Goal: Information Seeking & Learning: Stay updated

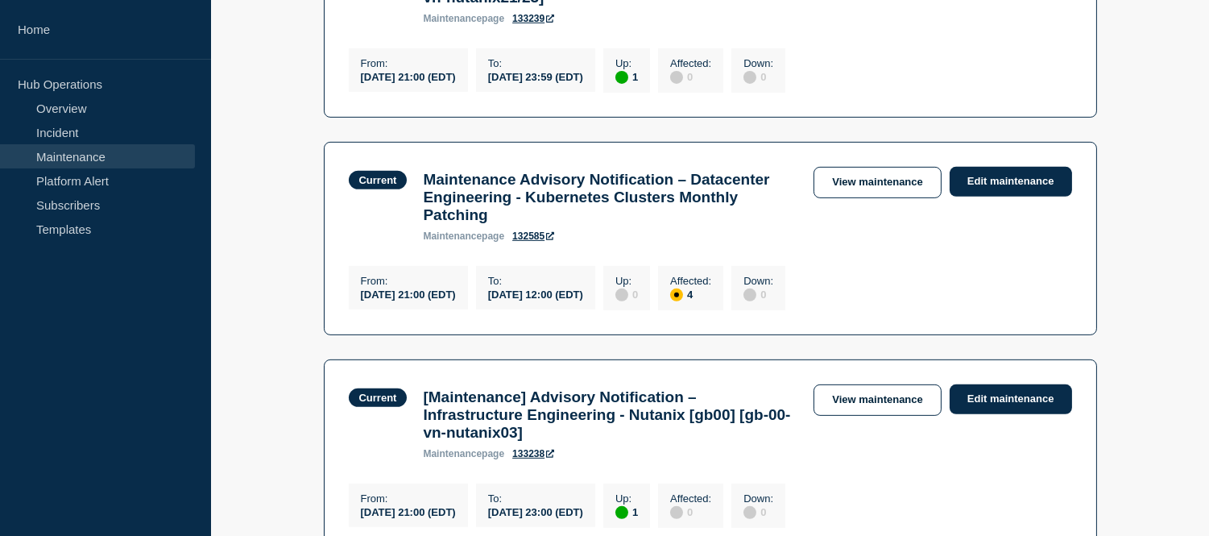
scroll to position [1262, 0]
click at [843, 198] on link "View maintenance" at bounding box center [877, 182] width 127 height 31
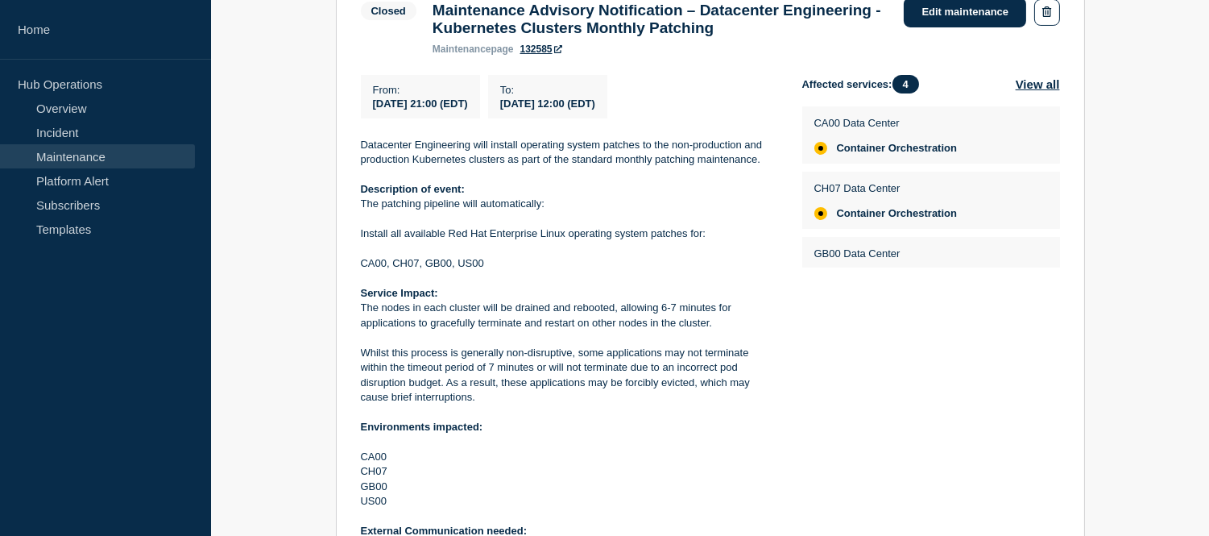
scroll to position [366, 0]
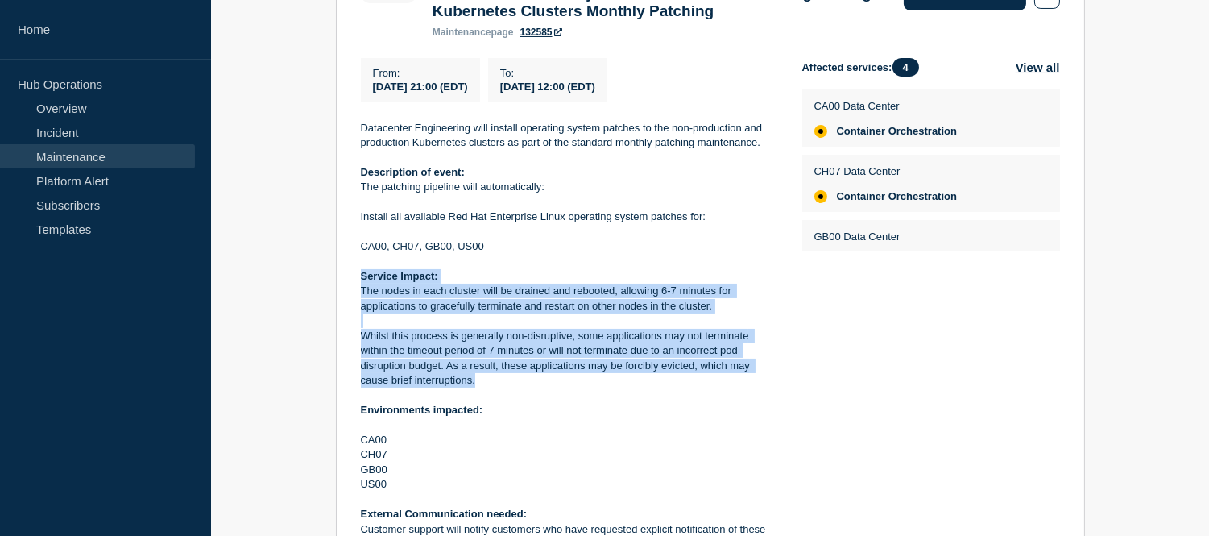
drag, startPoint x: 475, startPoint y: 385, endPoint x: 351, endPoint y: 283, distance: 160.8
click at [351, 283] on section "Closed Maintenance Advisory Notification – Datacenter Engineering - Kubernetes …" at bounding box center [710, 296] width 749 height 681
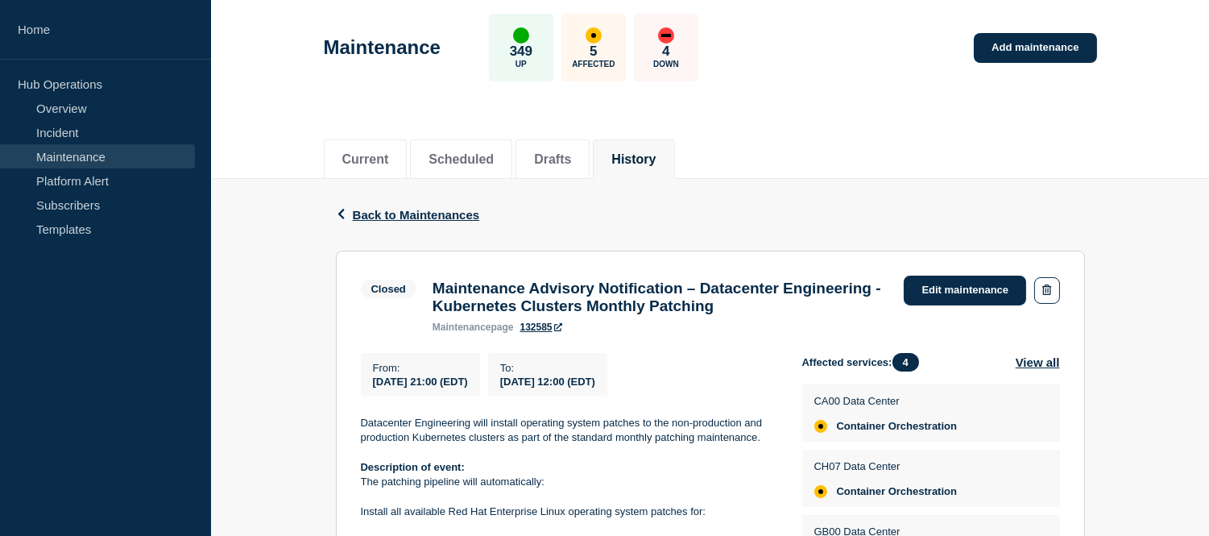
scroll to position [0, 0]
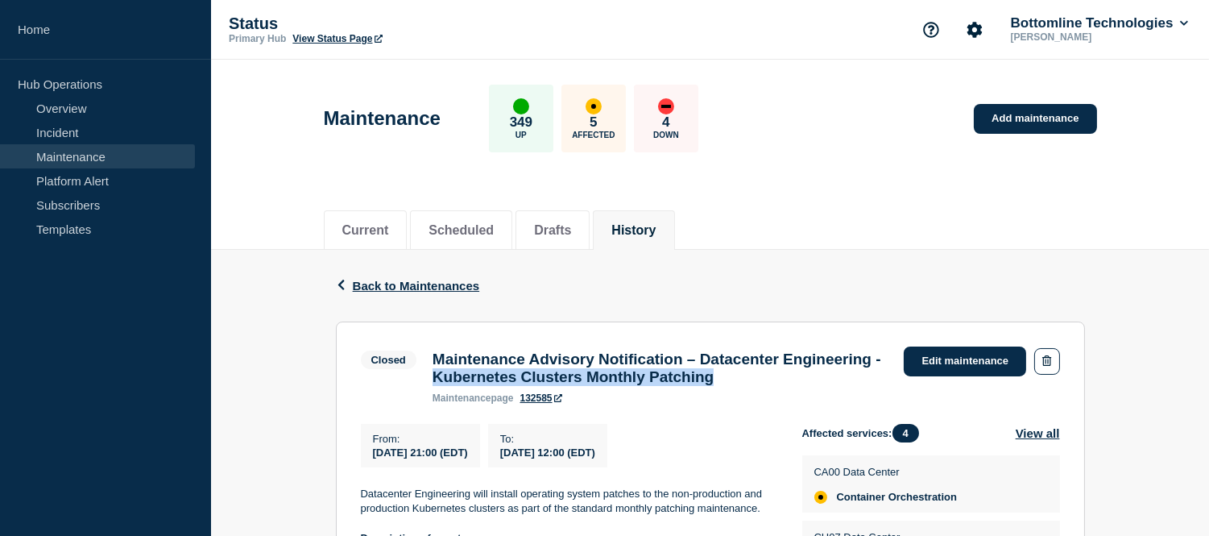
drag, startPoint x: 871, startPoint y: 387, endPoint x: 548, endPoint y: 376, distance: 323.2
click at [548, 376] on h3 "Maintenance Advisory Notification – Datacenter Engineering - Kubernetes Cluster…" at bounding box center [661, 367] width 456 height 35
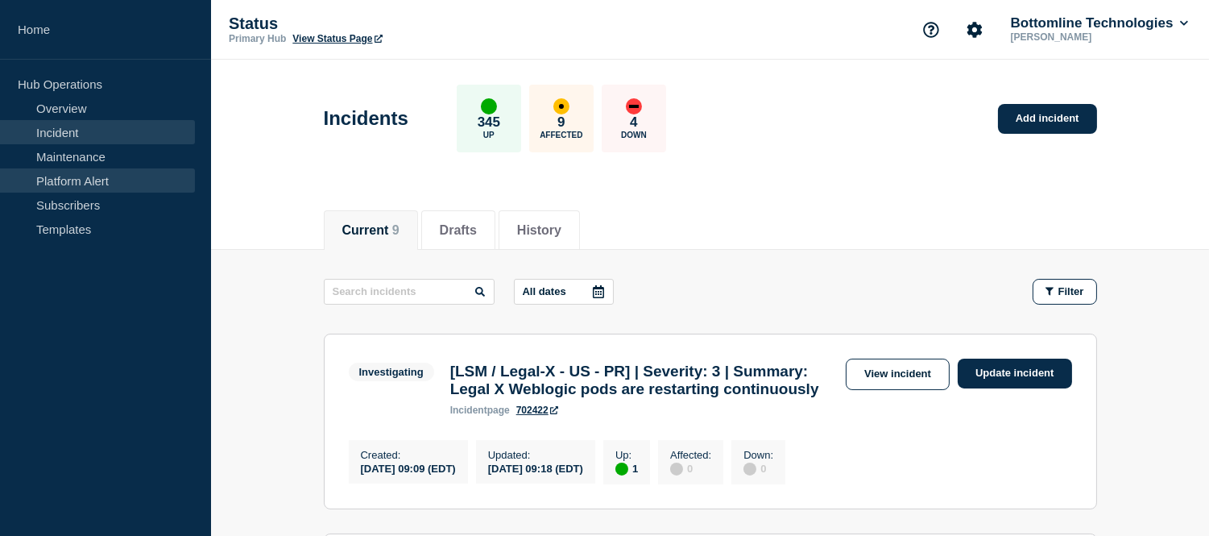
click at [91, 170] on link "Platform Alert" at bounding box center [97, 180] width 195 height 24
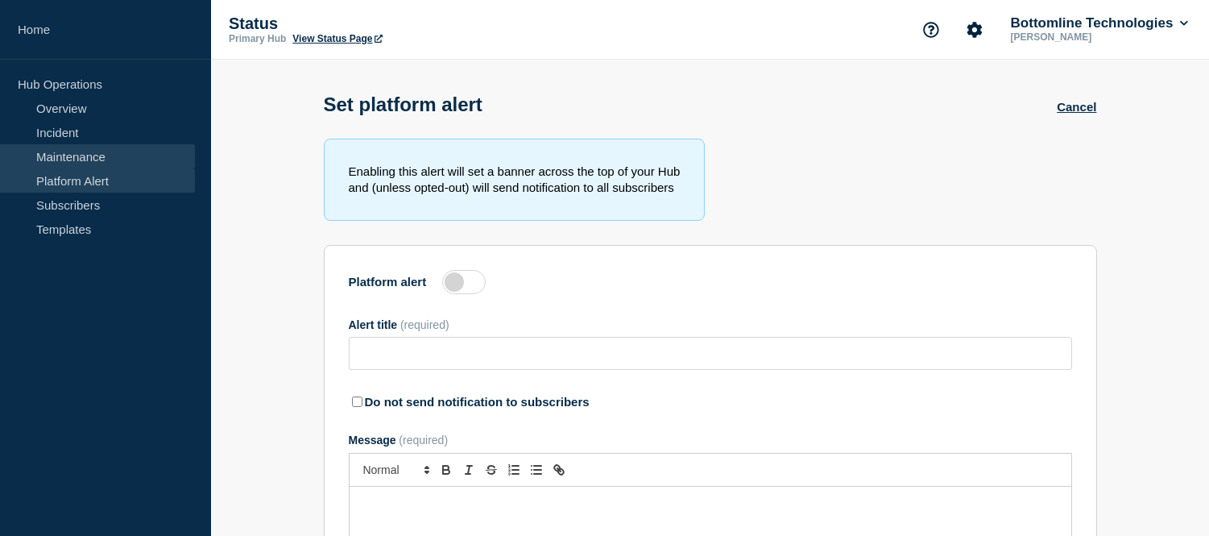
click at [93, 159] on link "Maintenance" at bounding box center [97, 156] width 195 height 24
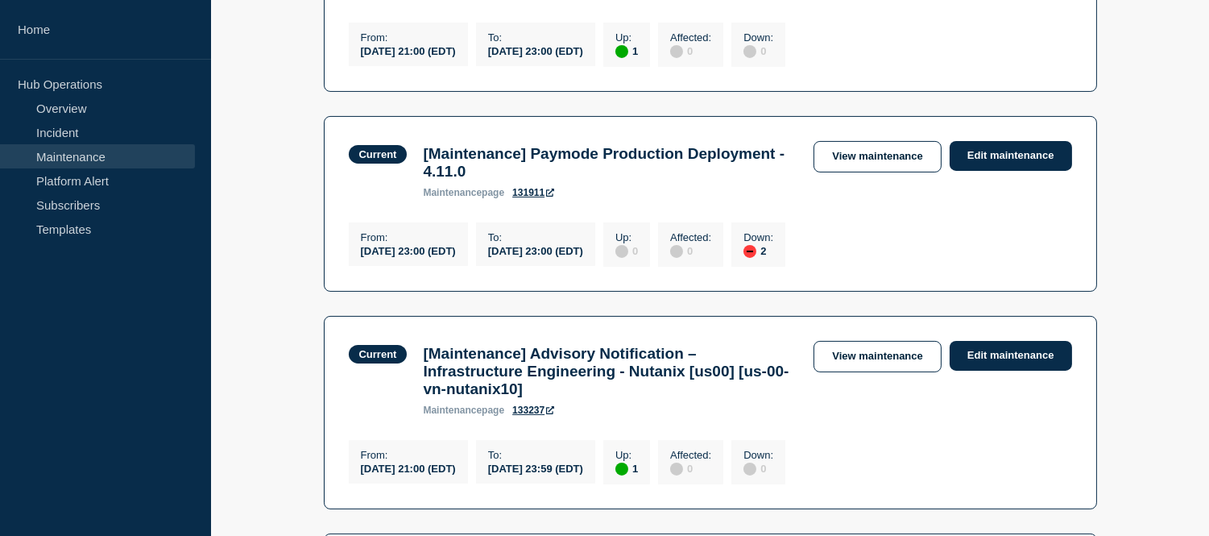
scroll to position [675, 0]
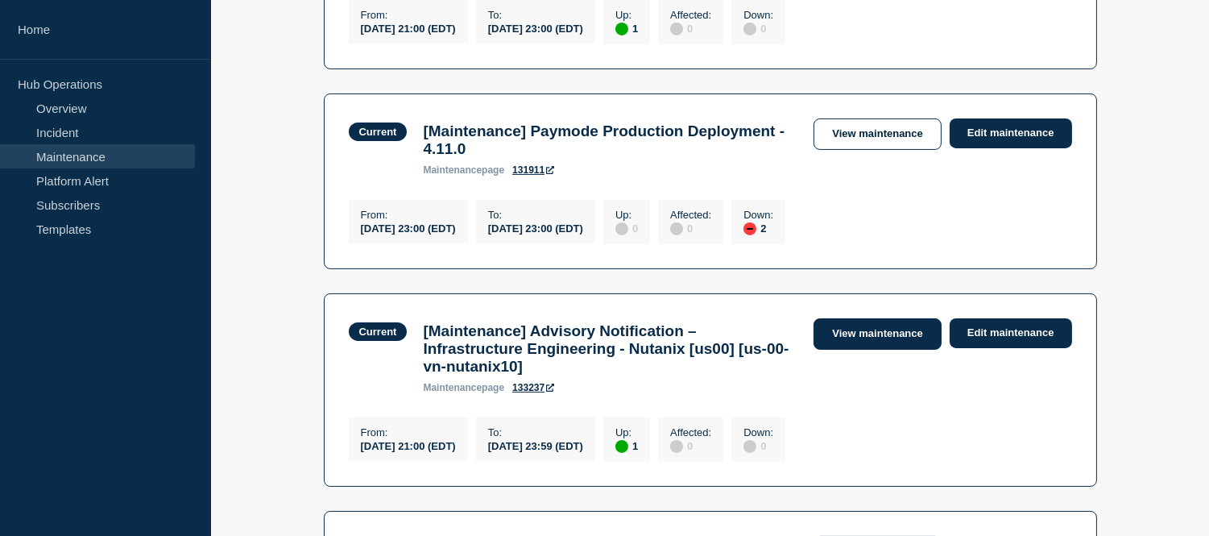
click at [867, 350] on link "View maintenance" at bounding box center [877, 333] width 127 height 31
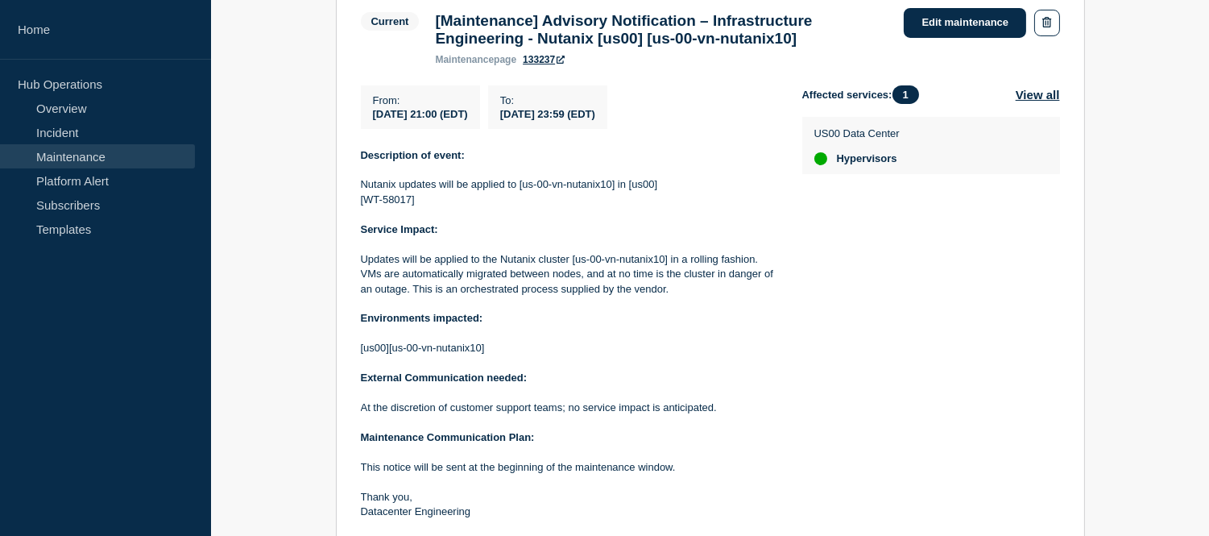
scroll to position [363, 0]
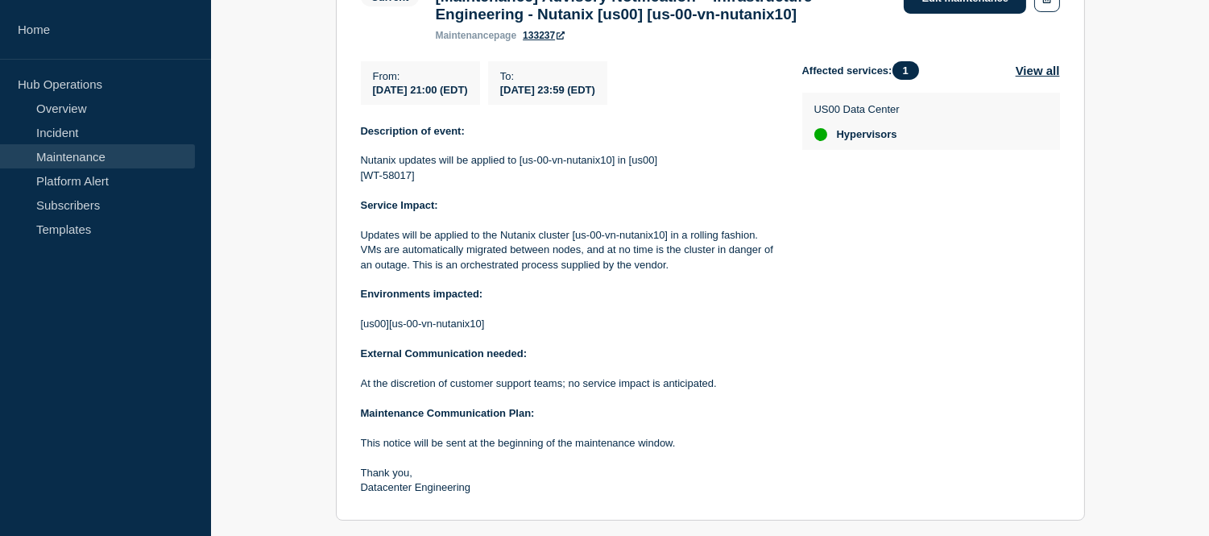
click at [73, 162] on link "Maintenance" at bounding box center [97, 156] width 195 height 24
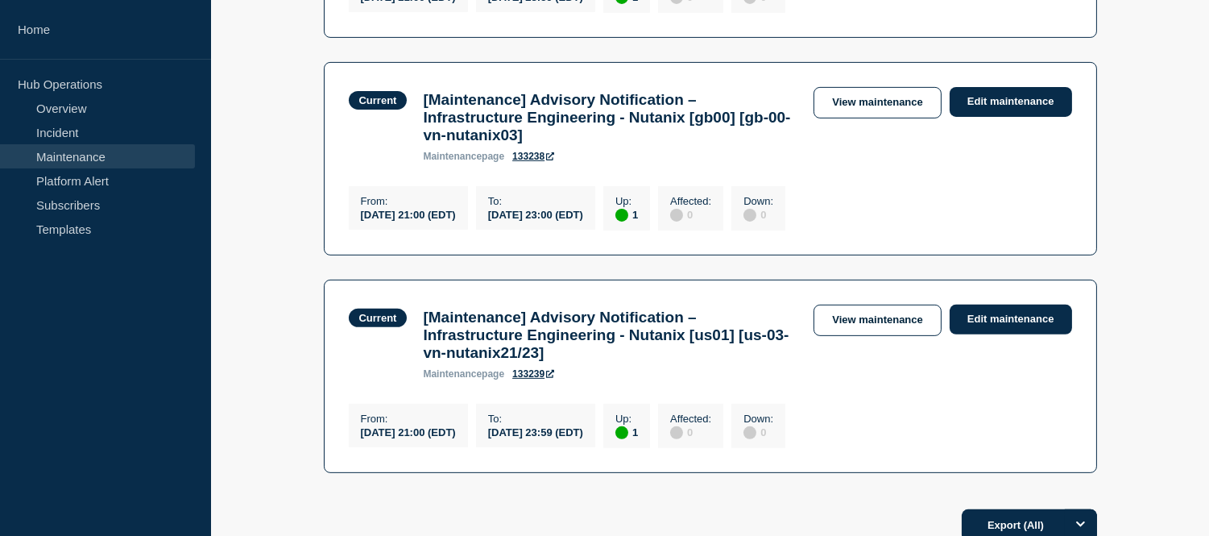
scroll to position [1147, 0]
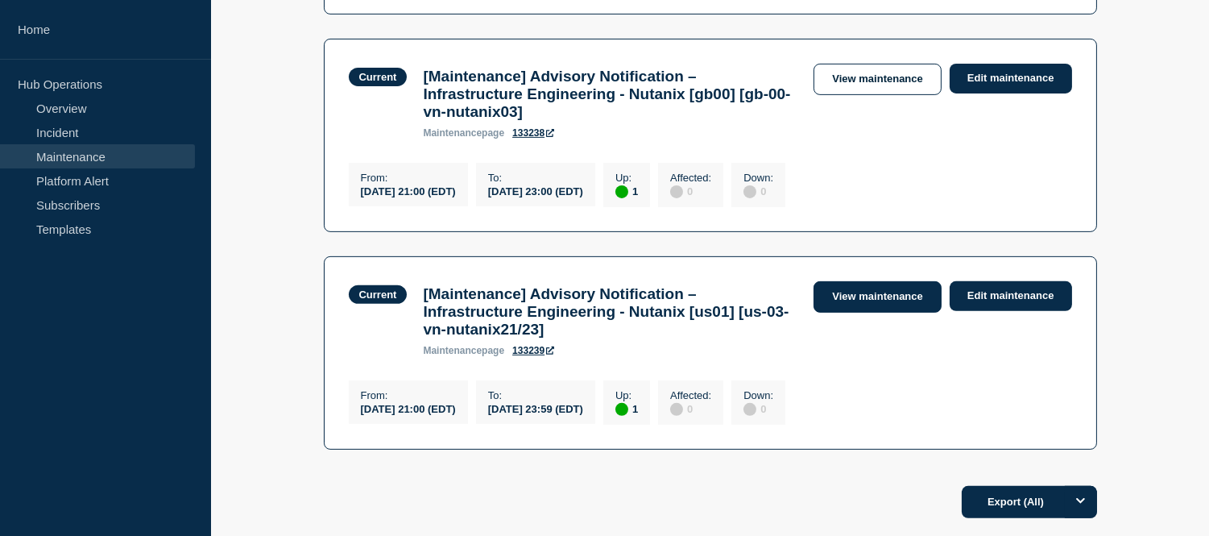
click at [855, 313] on link "View maintenance" at bounding box center [877, 296] width 127 height 31
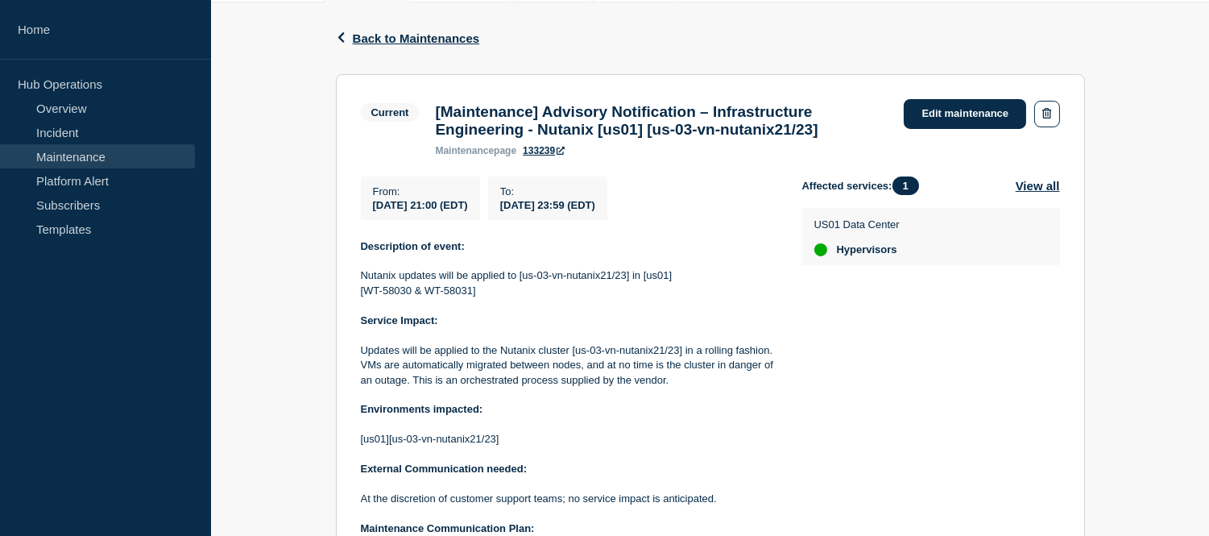
scroll to position [277, 0]
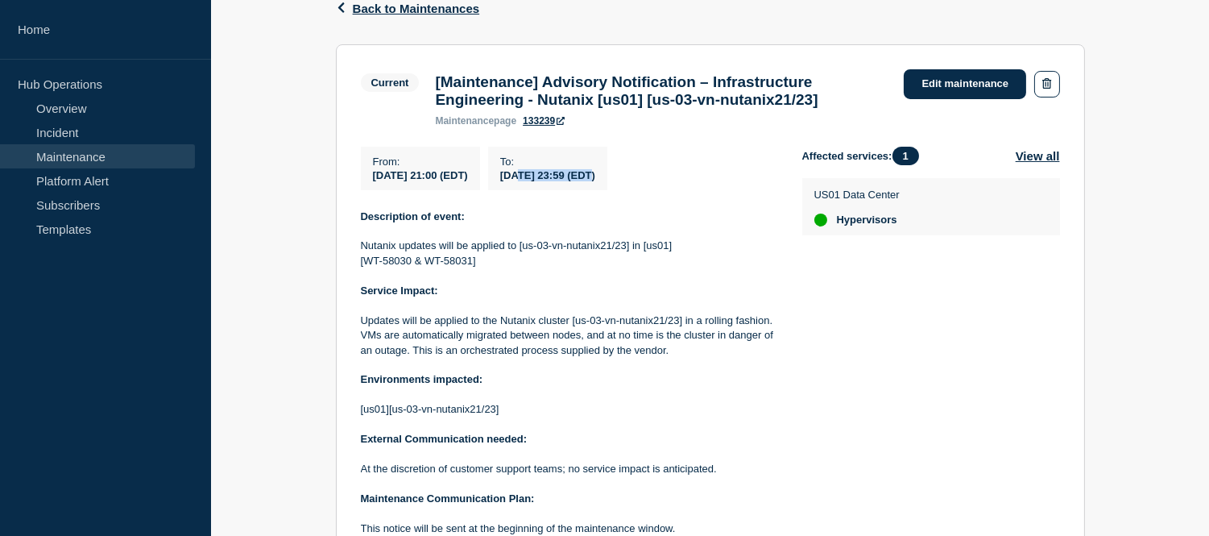
drag, startPoint x: 639, startPoint y: 182, endPoint x: 560, endPoint y: 179, distance: 79.0
click at [560, 179] on span "[DATE] 23:59 (EDT)" at bounding box center [547, 175] width 95 height 12
click at [85, 126] on link "Incident" at bounding box center [97, 132] width 195 height 24
